Goal: Information Seeking & Learning: Learn about a topic

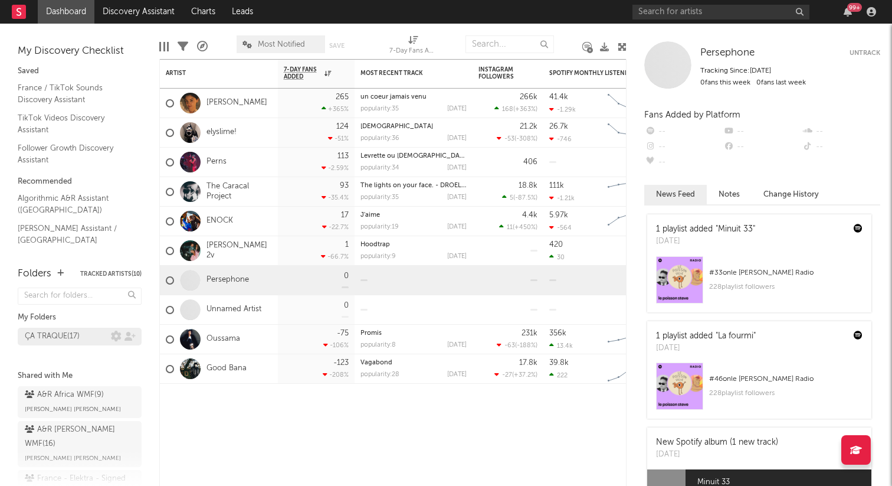
click at [72, 335] on div "ÇA TRAQUE ( 17 )" at bounding box center [52, 336] width 55 height 14
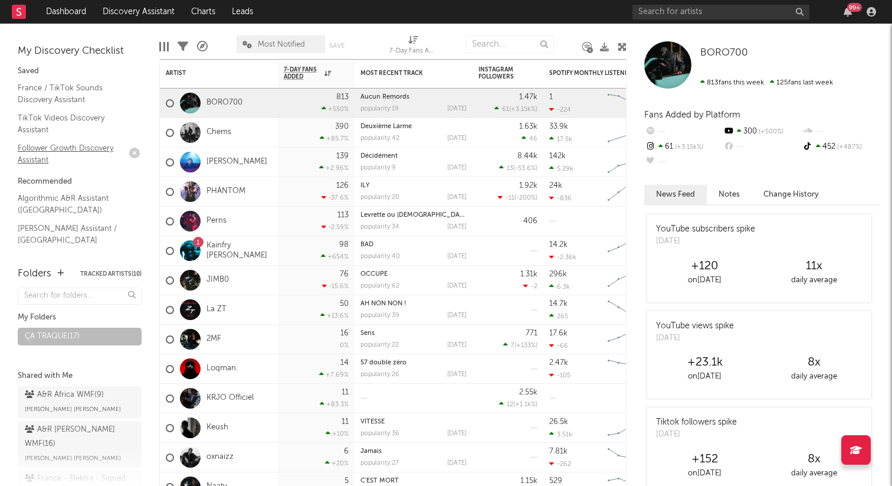
click at [66, 147] on link "Follower Growth Discovery Assistant" at bounding box center [74, 154] width 112 height 24
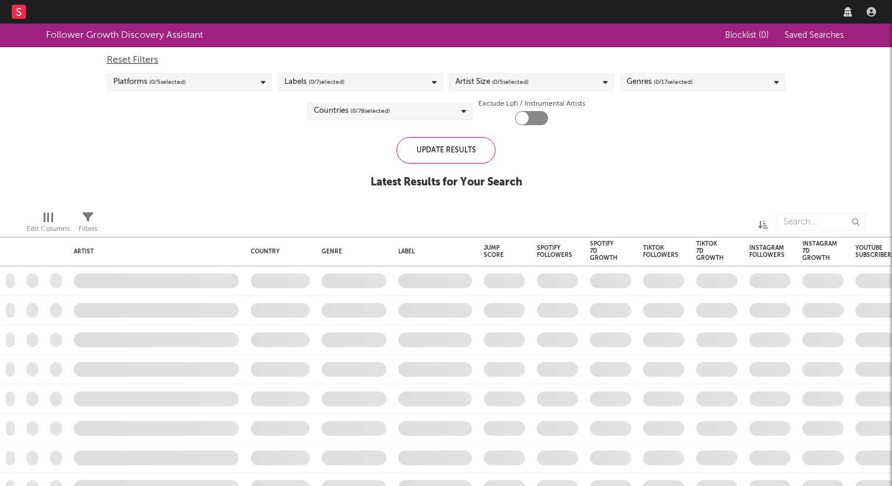
checkbox input "true"
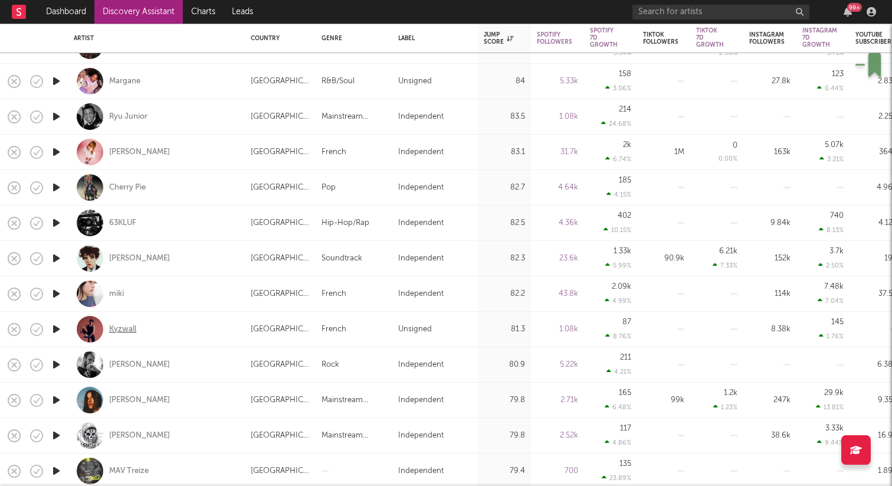
click at [130, 329] on div "Kyzwall" at bounding box center [122, 329] width 27 height 11
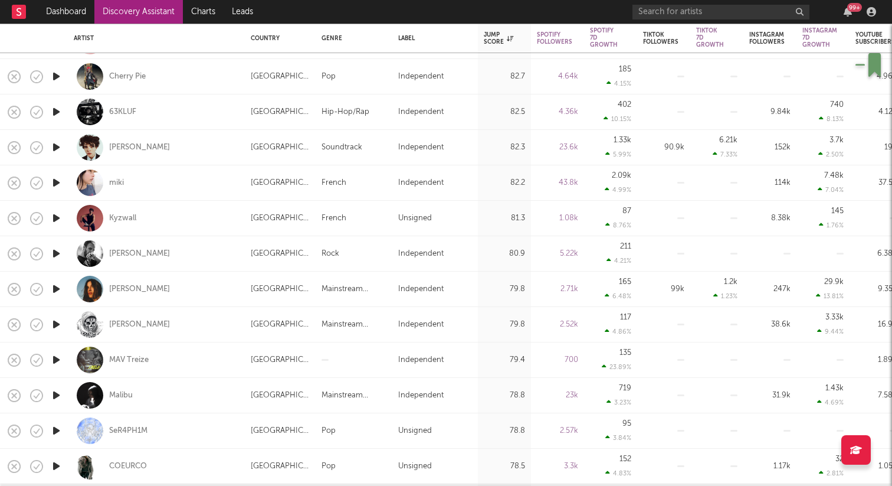
click at [55, 356] on icon "button" at bounding box center [56, 359] width 12 height 15
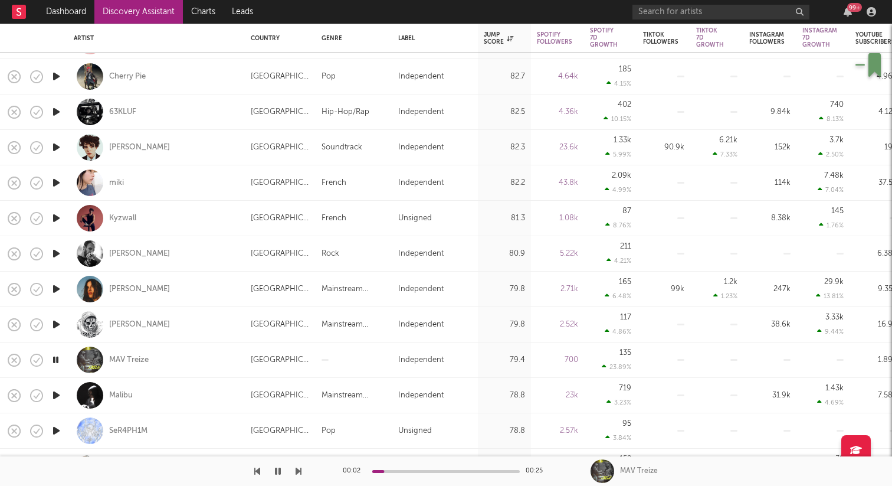
click at [418, 471] on div at bounding box center [446, 471] width 148 height 3
click at [57, 354] on icon "button" at bounding box center [55, 359] width 11 height 15
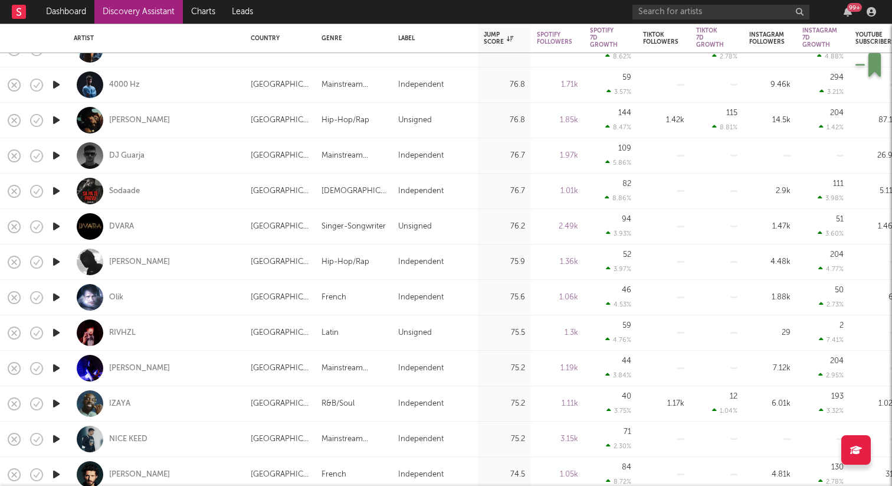
click at [58, 404] on icon "button" at bounding box center [56, 403] width 12 height 15
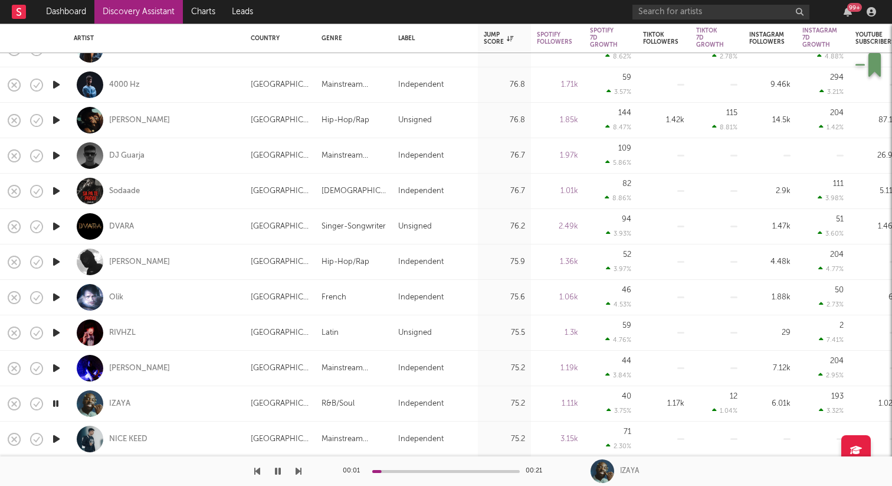
click at [58, 403] on icon "button" at bounding box center [55, 403] width 11 height 15
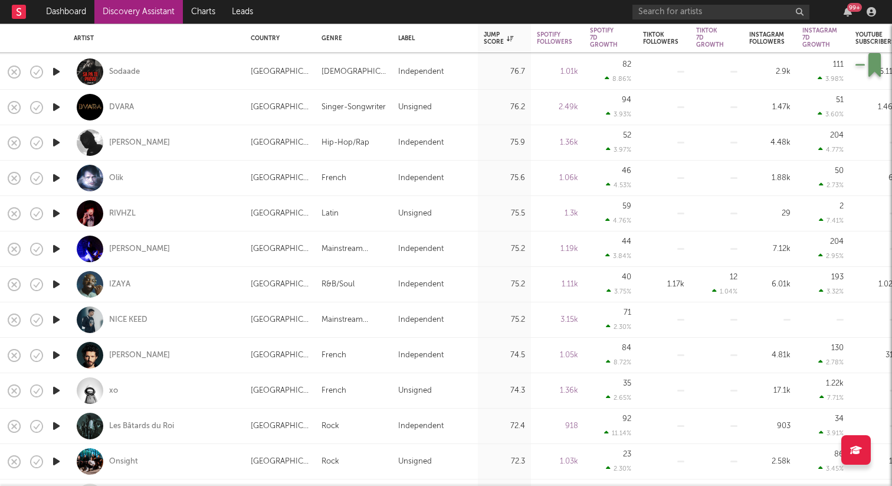
click at [61, 387] on icon "button" at bounding box center [56, 390] width 12 height 15
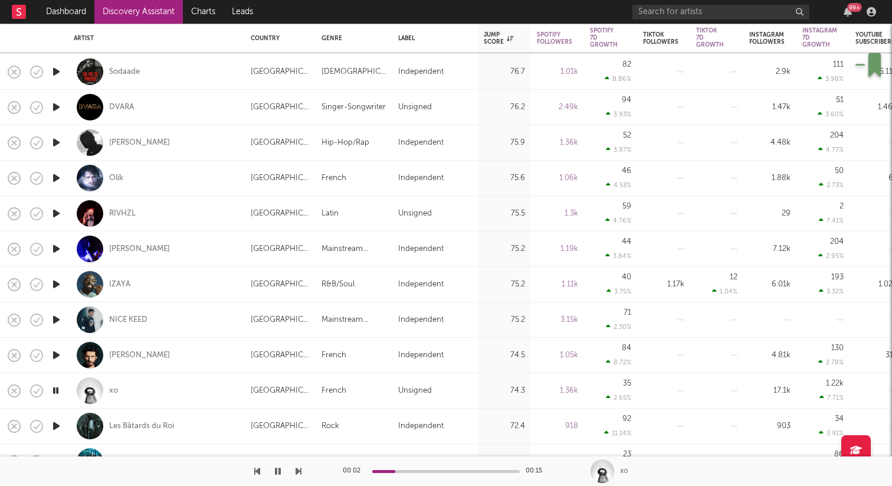
click at [61, 387] on icon "button" at bounding box center [55, 390] width 11 height 15
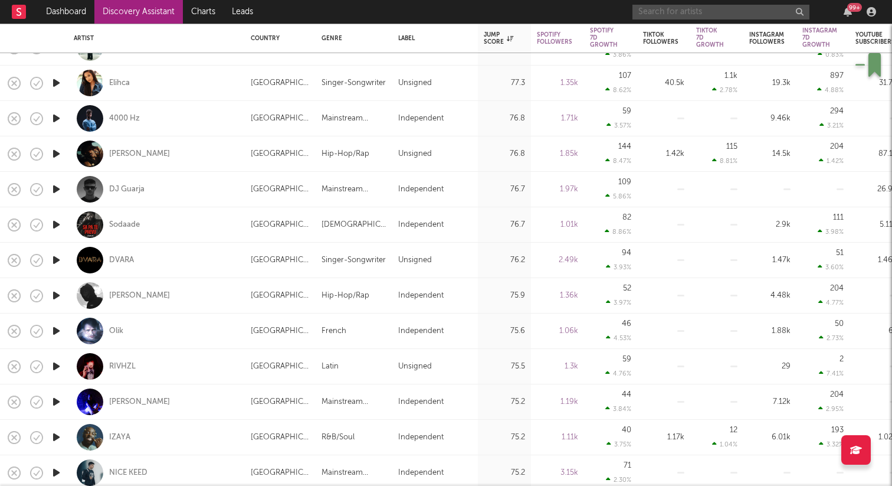
click at [732, 15] on input "text" at bounding box center [721, 12] width 177 height 15
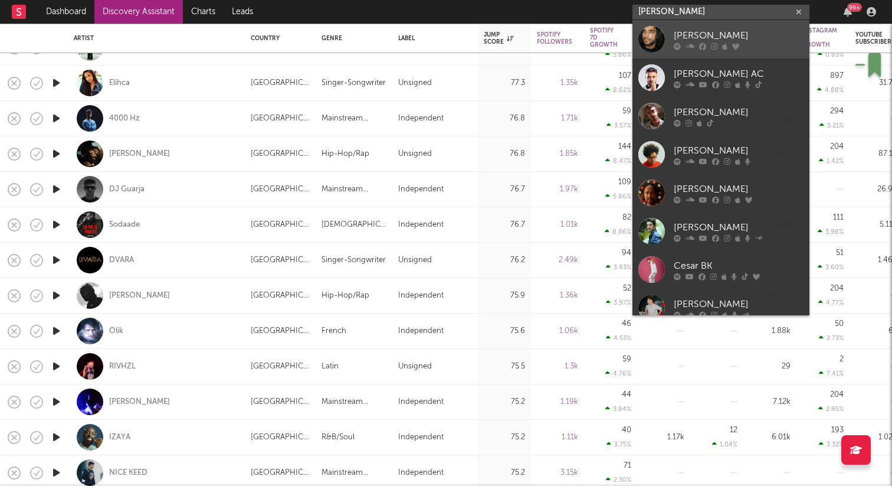
type input "cesar"
click at [702, 37] on div "César" at bounding box center [739, 35] width 130 height 14
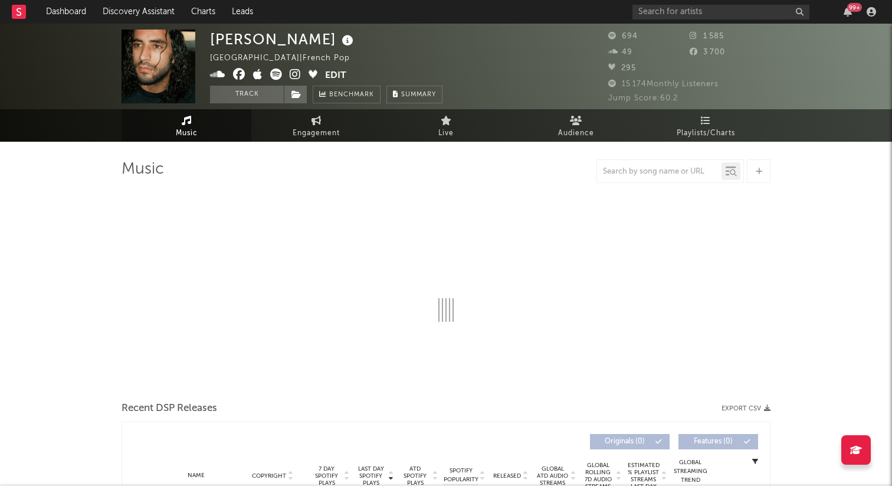
select select "1w"
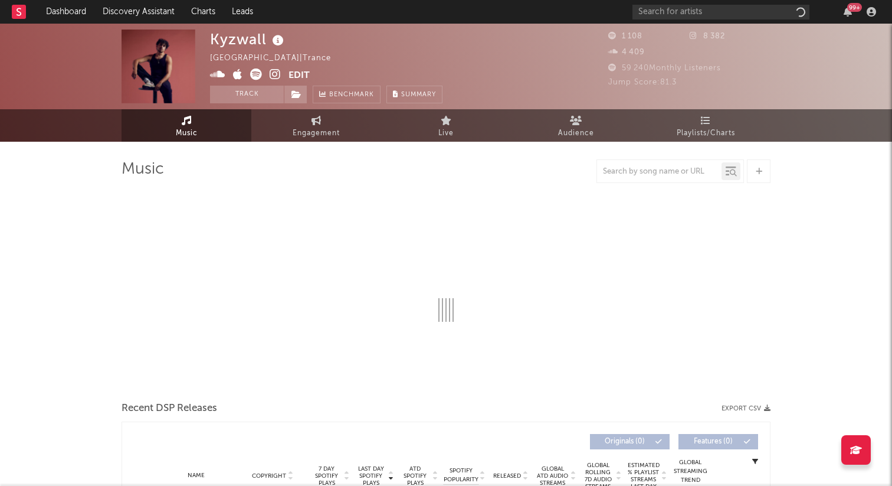
select select "1w"
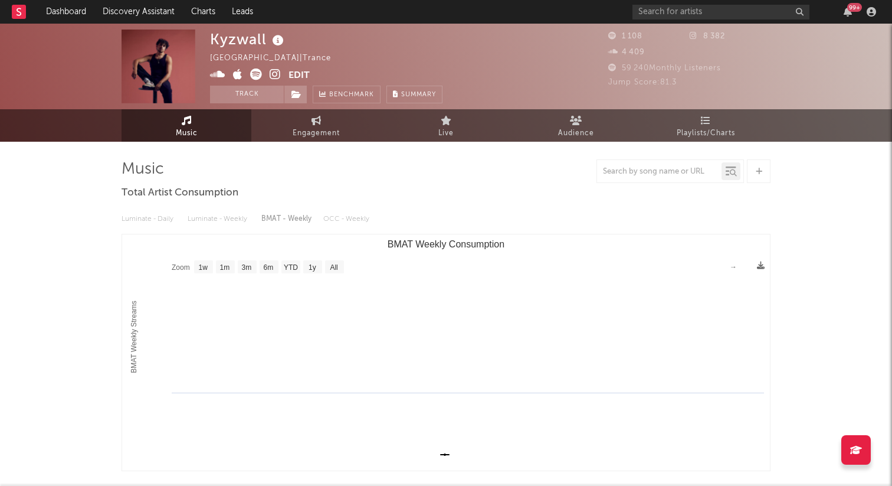
select select "1w"
